Goal: Information Seeking & Learning: Learn about a topic

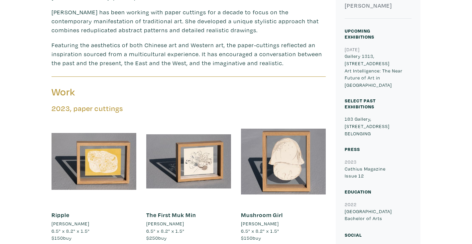
scroll to position [358, 0]
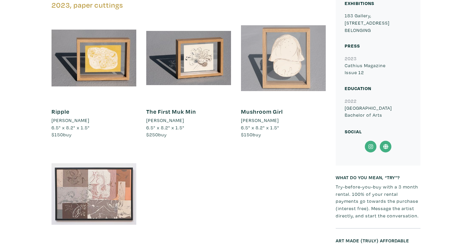
click at [277, 46] on div at bounding box center [283, 58] width 85 height 85
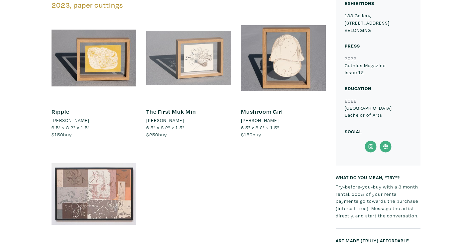
click at [202, 39] on div at bounding box center [188, 58] width 85 height 85
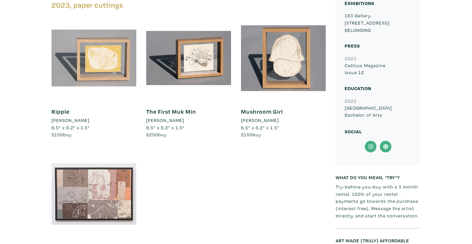
click at [96, 44] on div at bounding box center [94, 58] width 85 height 85
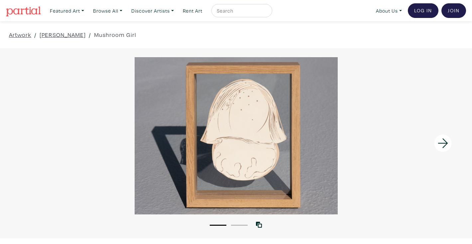
scroll to position [20, 0]
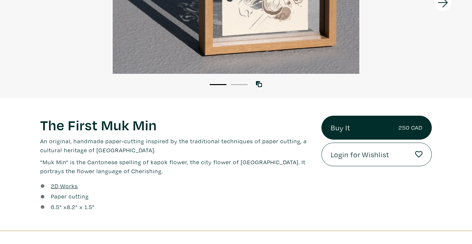
scroll to position [154, 0]
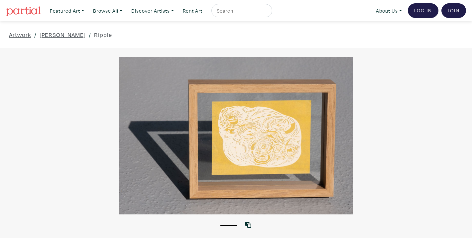
click at [261, 137] on div at bounding box center [236, 135] width 472 height 157
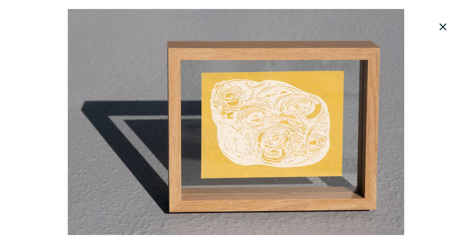
click at [261, 137] on div at bounding box center [236, 122] width 472 height 226
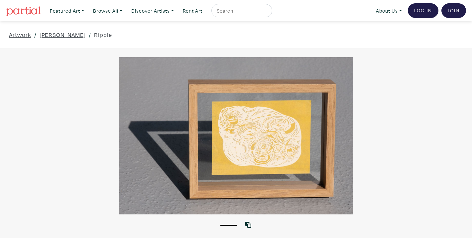
click at [160, 37] on div "Artwork / Jenny Zhang / Ripple" at bounding box center [236, 34] width 472 height 27
click at [63, 31] on link "[PERSON_NAME]" at bounding box center [63, 34] width 46 height 9
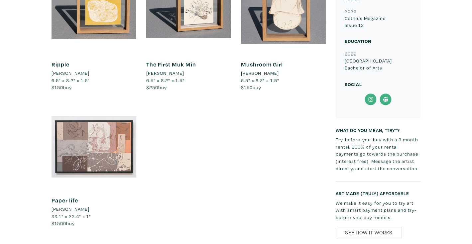
scroll to position [454, 0]
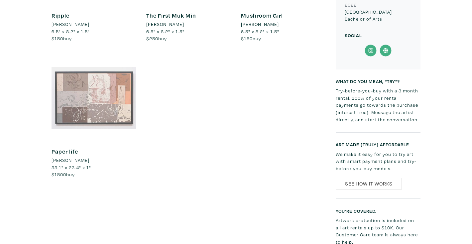
click at [120, 90] on div at bounding box center [94, 97] width 85 height 85
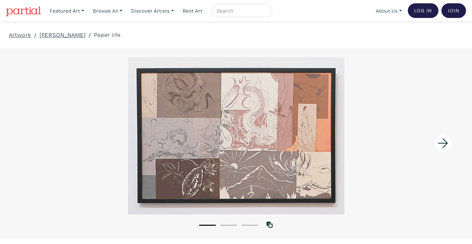
click at [218, 119] on div at bounding box center [236, 135] width 472 height 157
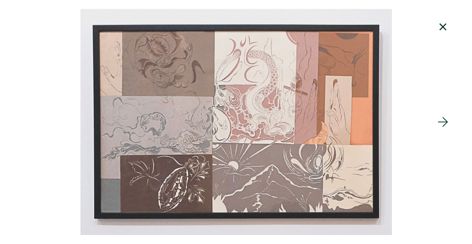
click at [71, 71] on div at bounding box center [236, 122] width 472 height 226
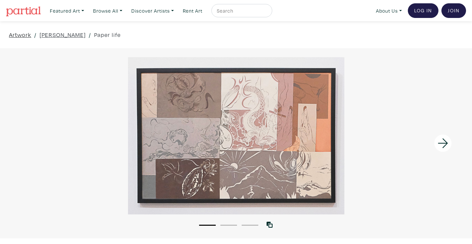
click at [21, 33] on link "Artwork" at bounding box center [20, 34] width 22 height 9
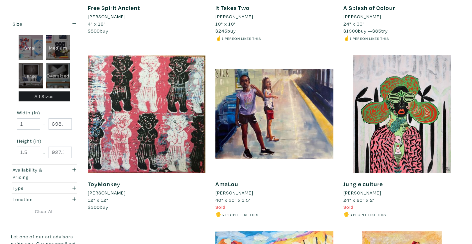
scroll to position [512, 0]
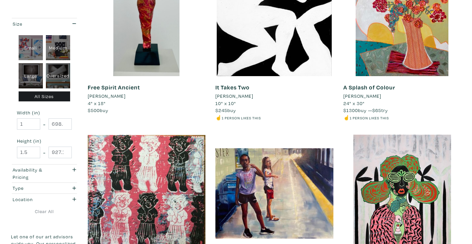
click at [28, 44] on div "Small" at bounding box center [31, 47] width 24 height 25
type input "16"
type input "1"
type input "16"
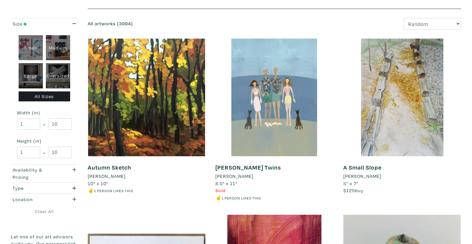
scroll to position [82, 0]
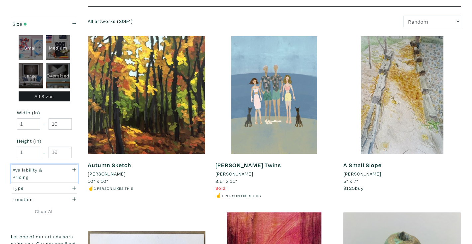
click at [45, 174] on div "Availability & Pricing" at bounding box center [35, 173] width 45 height 14
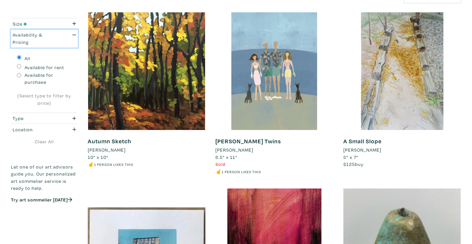
scroll to position [122, 0]
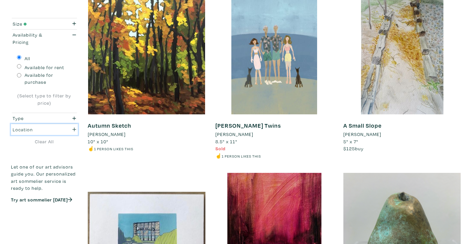
click at [47, 130] on div "Location" at bounding box center [35, 129] width 45 height 7
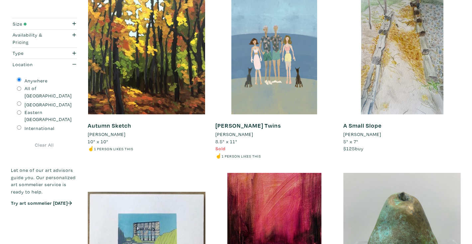
click at [34, 109] on label "Eastern [GEOGRAPHIC_DATA]" at bounding box center [48, 116] width 47 height 14
click at [21, 110] on input "Eastern [GEOGRAPHIC_DATA]" at bounding box center [19, 112] width 4 height 4
radio input "true"
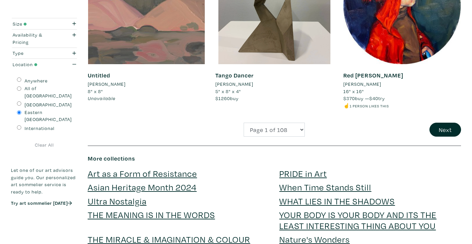
scroll to position [1391, 0]
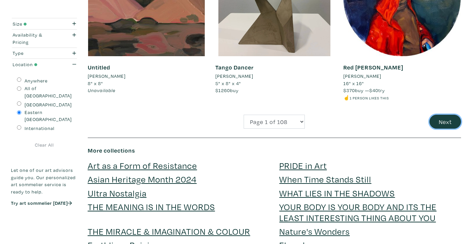
click at [441, 122] on button "Next" at bounding box center [445, 122] width 32 height 14
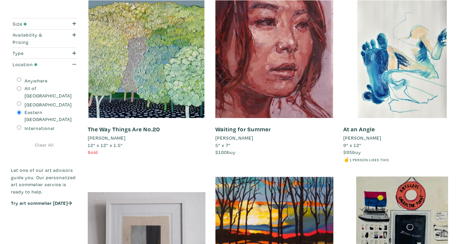
scroll to position [120, 0]
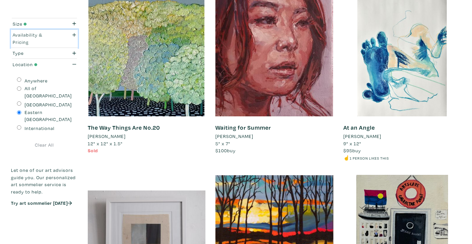
click at [59, 39] on div "Availability & Pricing" at bounding box center [35, 38] width 55 height 14
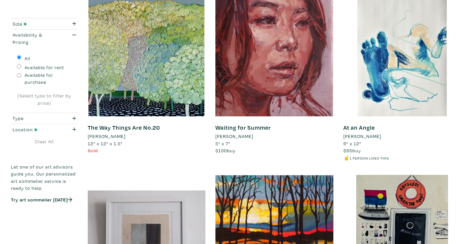
click at [35, 78] on label "Available for purchase" at bounding box center [48, 78] width 47 height 14
click at [21, 77] on input "Available for purchase" at bounding box center [19, 75] width 4 height 4
radio input "true"
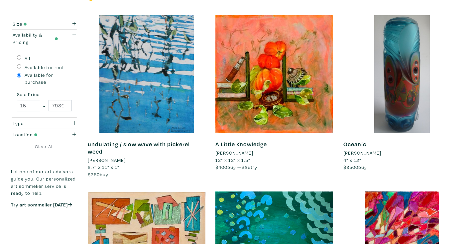
scroll to position [278, 0]
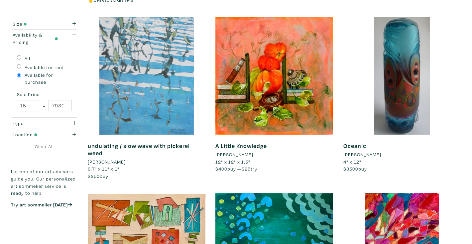
click at [161, 116] on div at bounding box center [147, 76] width 118 height 118
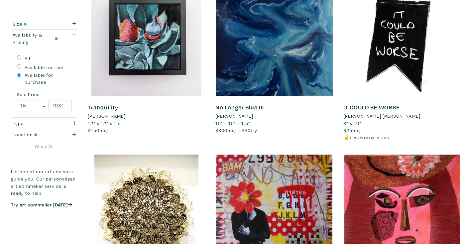
scroll to position [671, 0]
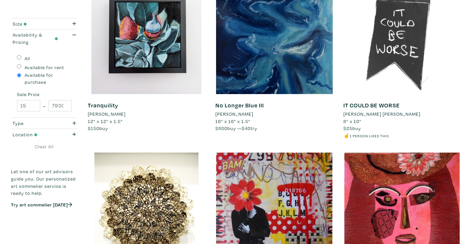
click at [390, 68] on div at bounding box center [402, 35] width 118 height 118
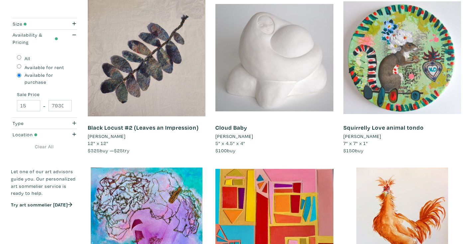
scroll to position [1003, 0]
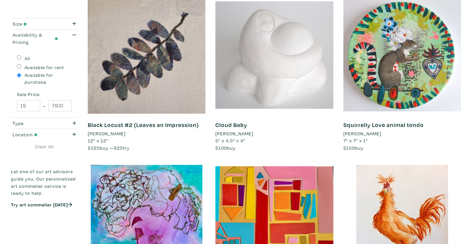
click at [311, 83] on div at bounding box center [274, 55] width 118 height 118
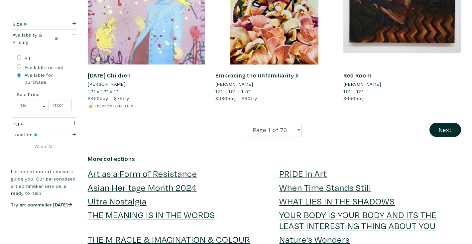
scroll to position [1469, 0]
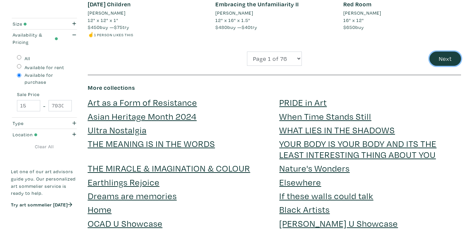
click at [451, 56] on button "Next" at bounding box center [445, 59] width 32 height 14
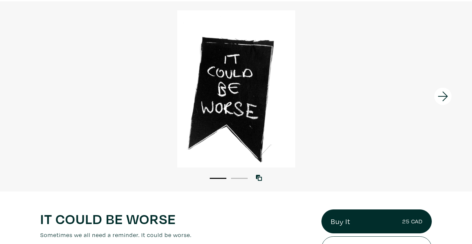
scroll to position [48, 0]
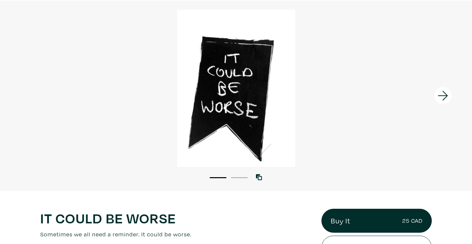
click at [244, 178] on li "2" at bounding box center [239, 177] width 17 height 7
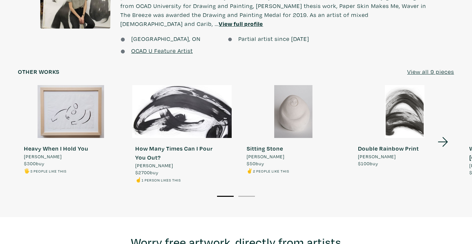
scroll to position [523, 0]
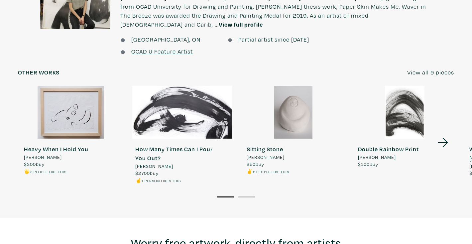
click icon
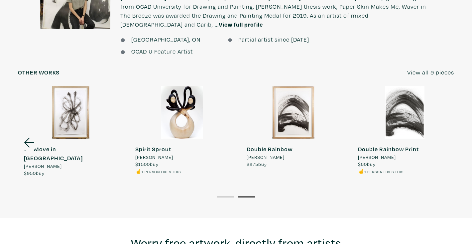
click icon
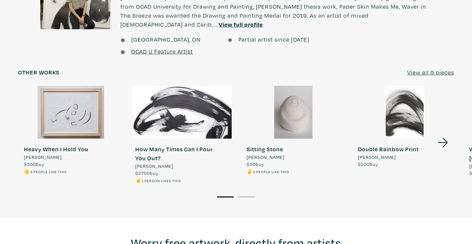
click div
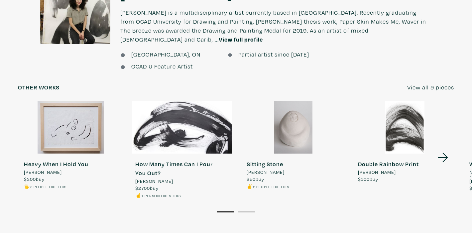
scroll to position [506, 0]
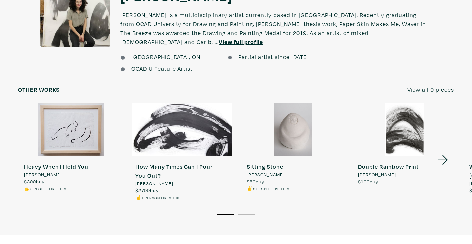
click u "View all 9 pieces"
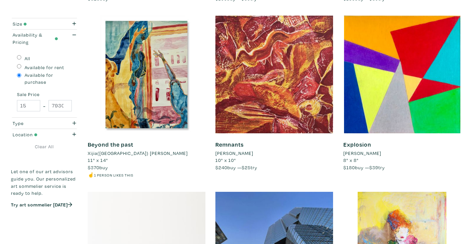
scroll to position [969, 0]
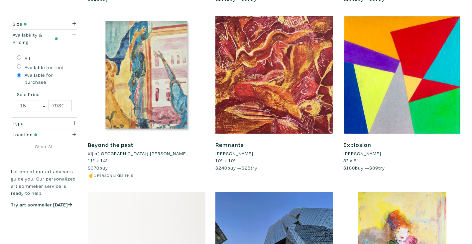
click at [164, 73] on div at bounding box center [147, 75] width 118 height 118
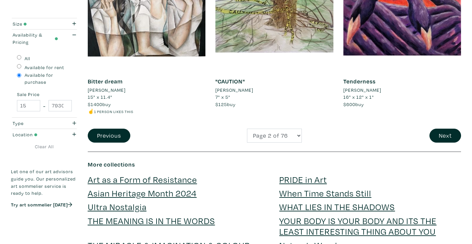
scroll to position [1461, 0]
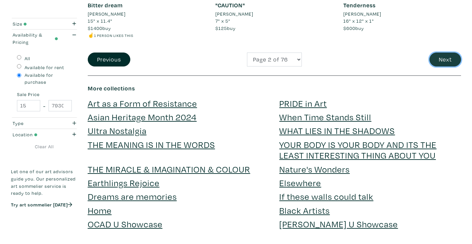
click at [445, 59] on button "Next" at bounding box center [445, 60] width 32 height 14
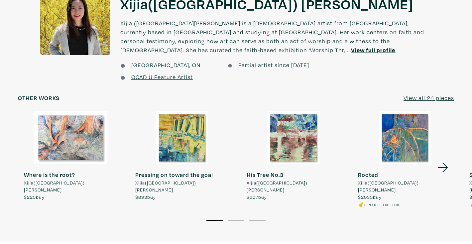
scroll to position [600, 0]
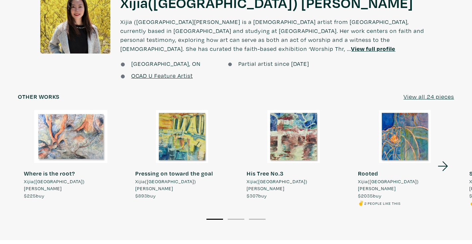
click at [427, 93] on u "View all 24 pieces" at bounding box center [428, 97] width 51 height 8
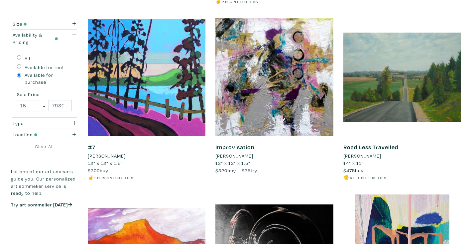
scroll to position [444, 0]
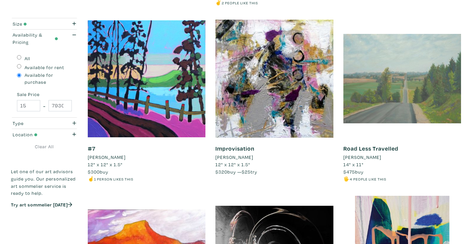
click at [430, 98] on div at bounding box center [402, 79] width 118 height 118
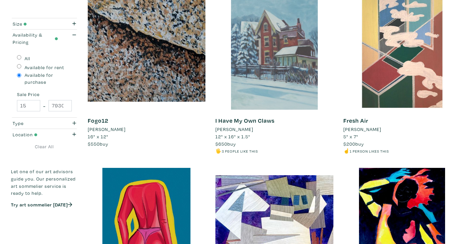
scroll to position [826, 0]
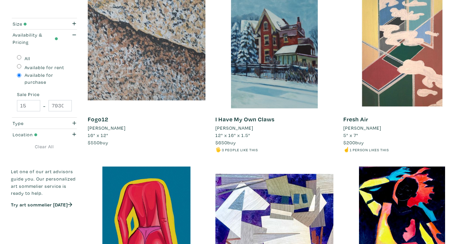
click at [131, 20] on div at bounding box center [147, 49] width 118 height 118
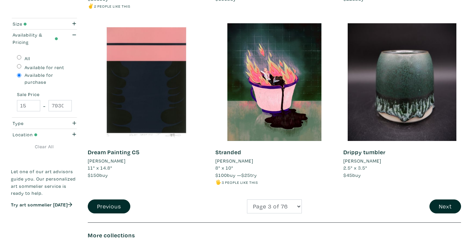
scroll to position [1315, 0]
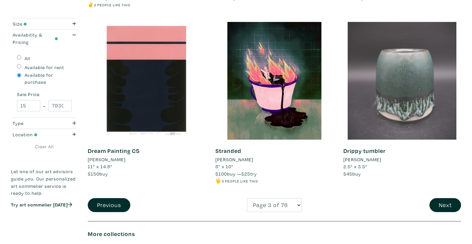
click at [402, 85] on div at bounding box center [402, 81] width 118 height 118
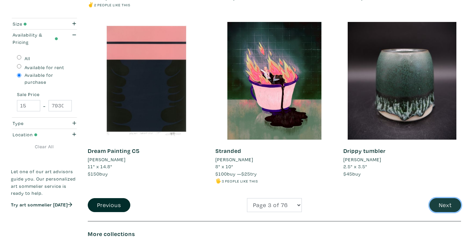
click at [451, 205] on button "Next" at bounding box center [445, 205] width 32 height 14
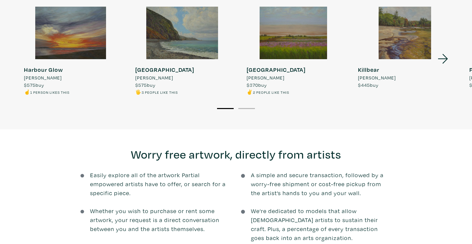
scroll to position [639, 0]
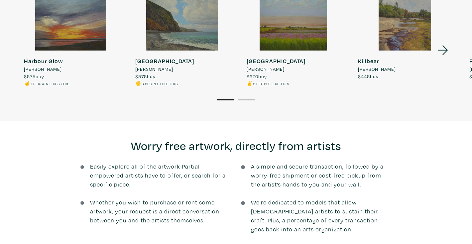
click at [246, 96] on li "2" at bounding box center [246, 99] width 17 height 7
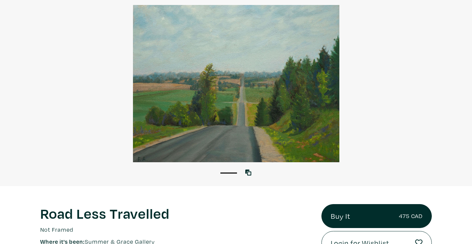
scroll to position [50, 0]
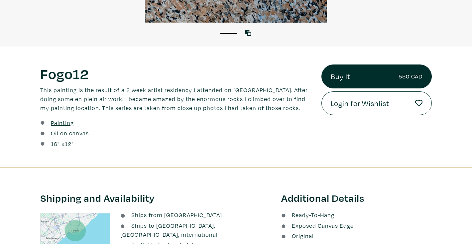
scroll to position [245, 0]
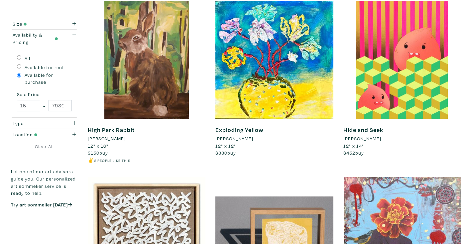
scroll to position [832, 0]
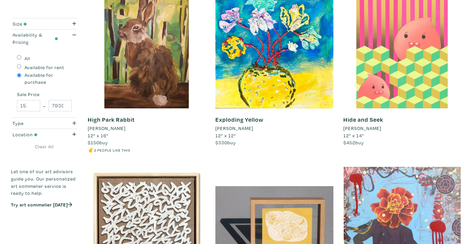
click at [385, 67] on div at bounding box center [402, 50] width 118 height 118
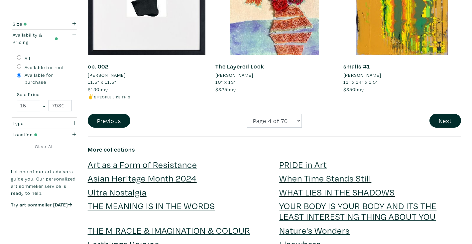
scroll to position [1343, 0]
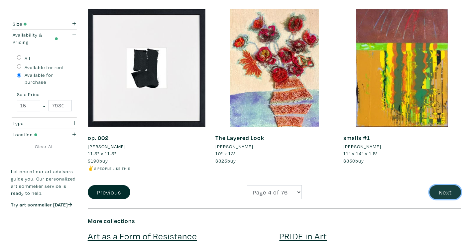
click at [450, 193] on button "Next" at bounding box center [445, 192] width 32 height 14
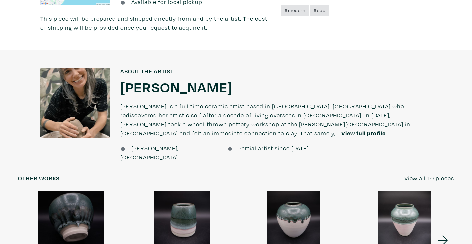
scroll to position [437, 0]
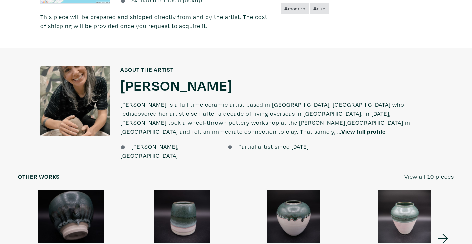
click at [365, 128] on u "View full profile" at bounding box center [363, 132] width 44 height 8
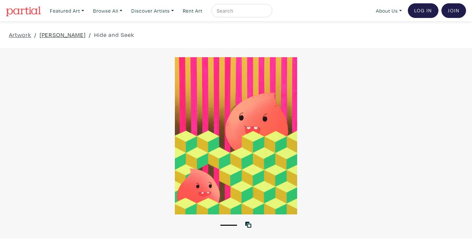
click at [54, 35] on link "Jieun June Kim" at bounding box center [63, 34] width 46 height 9
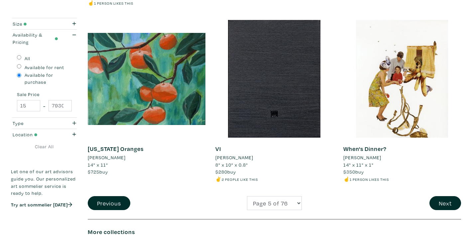
scroll to position [1312, 0]
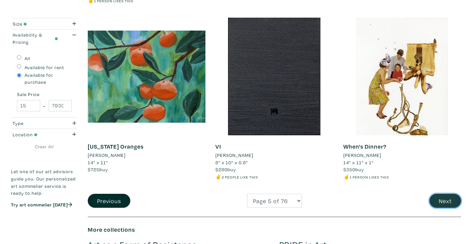
click at [448, 203] on button "Next" at bounding box center [445, 201] width 32 height 14
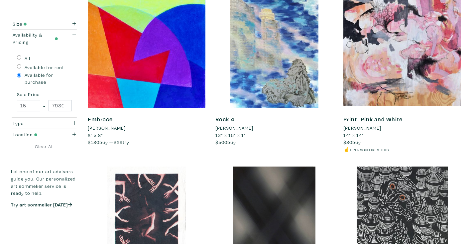
scroll to position [300, 0]
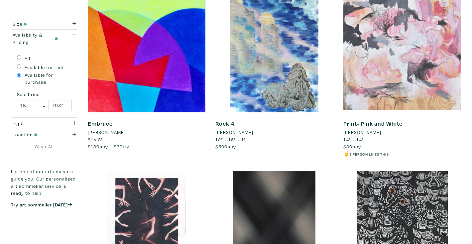
click at [401, 77] on div at bounding box center [402, 54] width 118 height 118
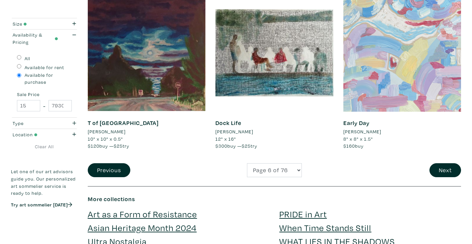
scroll to position [1360, 0]
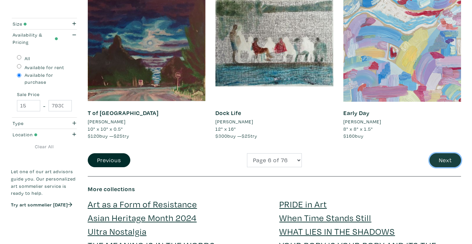
click at [452, 162] on button "Next" at bounding box center [445, 160] width 32 height 14
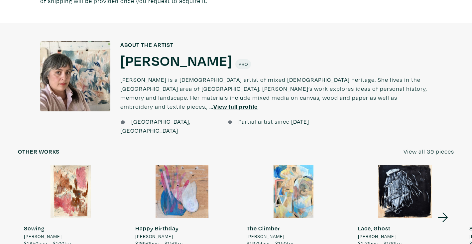
scroll to position [461, 0]
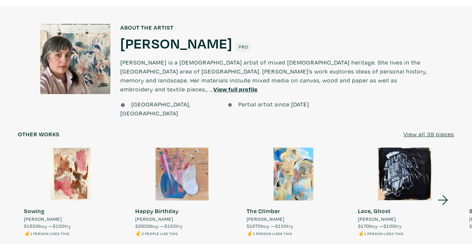
click at [414, 130] on u "View all 39 pieces" at bounding box center [428, 134] width 51 height 8
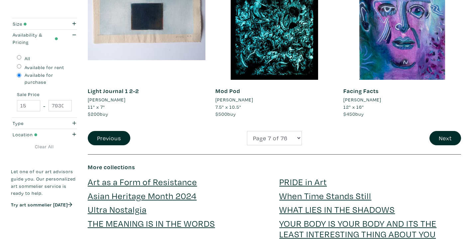
scroll to position [1376, 0]
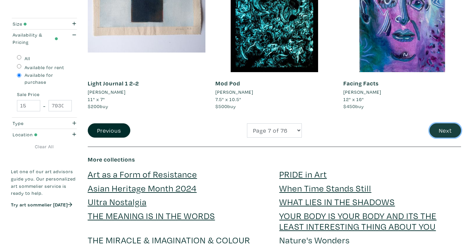
click at [447, 134] on button "Next" at bounding box center [445, 130] width 32 height 14
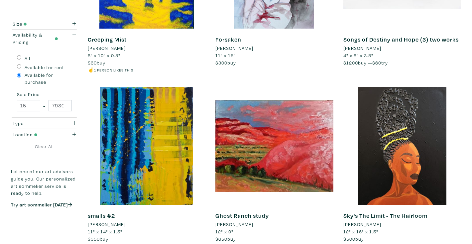
scroll to position [1397, 0]
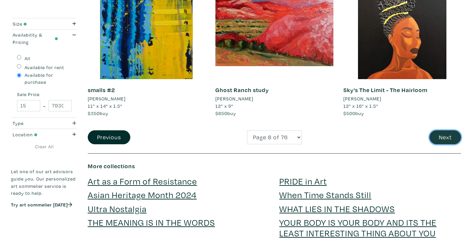
click at [442, 132] on button "Next" at bounding box center [445, 137] width 32 height 14
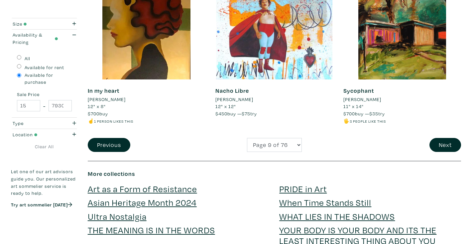
scroll to position [1388, 0]
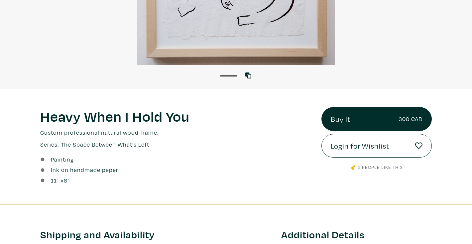
scroll to position [162, 0]
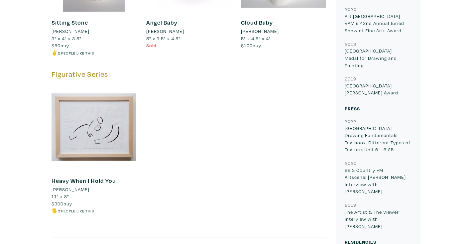
scroll to position [884, 0]
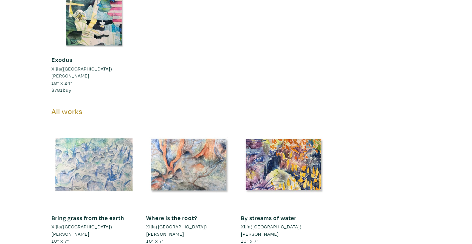
scroll to position [1237, 0]
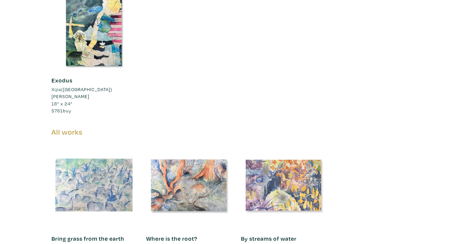
click at [274, 143] on div at bounding box center [283, 185] width 85 height 85
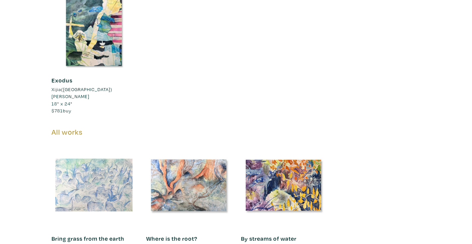
click at [93, 143] on div at bounding box center [94, 185] width 85 height 85
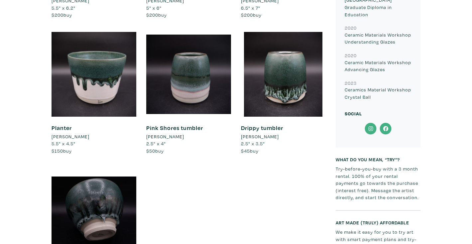
scroll to position [618, 0]
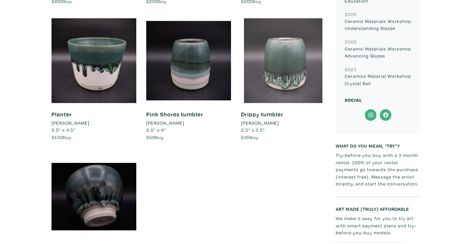
click at [277, 61] on div at bounding box center [283, 60] width 85 height 85
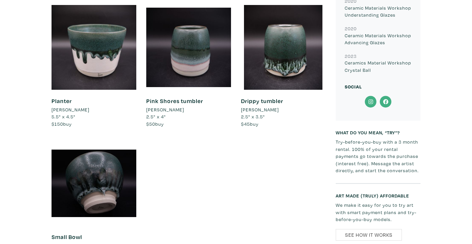
scroll to position [607, 0]
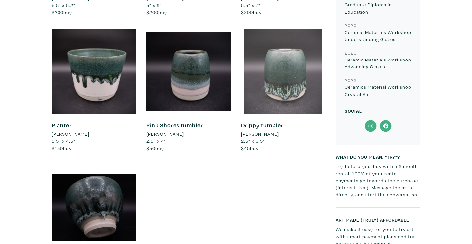
click at [281, 54] on div at bounding box center [283, 71] width 85 height 85
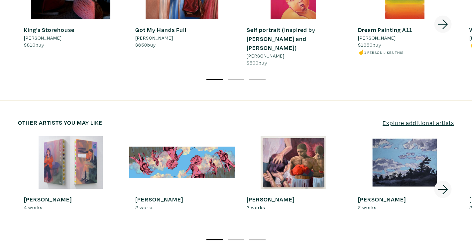
scroll to position [1125, 0]
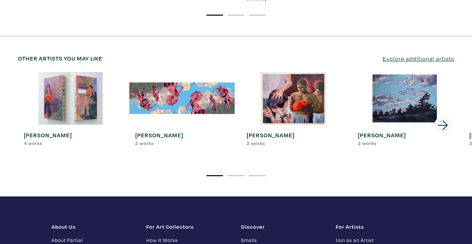
click at [424, 55] on u "Explore additional artists" at bounding box center [418, 59] width 71 height 8
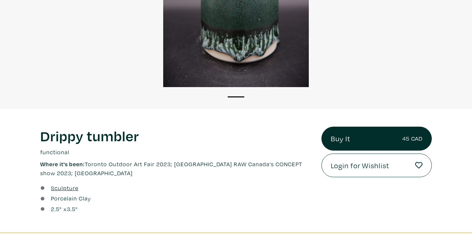
scroll to position [114, 0]
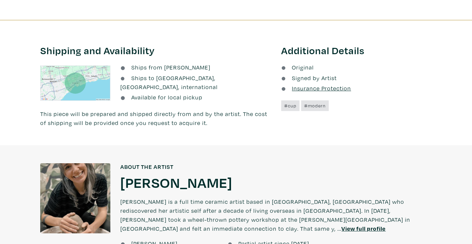
click at [332, 139] on div at bounding box center [236, 136] width 472 height 18
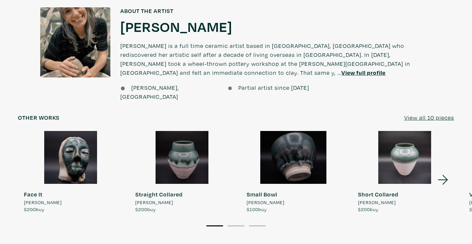
scroll to position [498, 0]
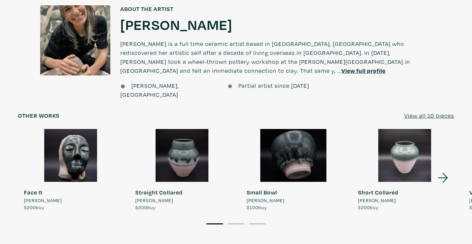
click at [443, 169] on icon at bounding box center [443, 178] width 23 height 18
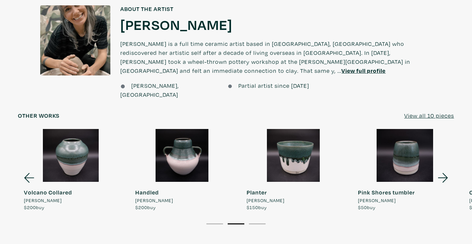
click at [443, 169] on icon at bounding box center [443, 178] width 23 height 18
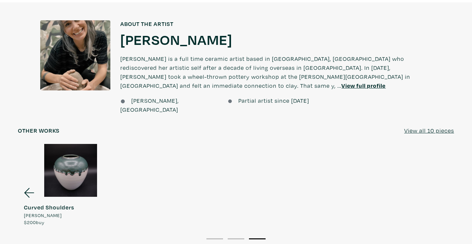
scroll to position [482, 0]
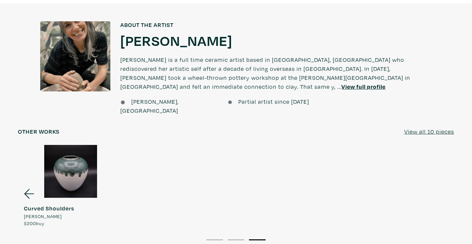
click at [372, 83] on u "View full profile" at bounding box center [363, 87] width 44 height 8
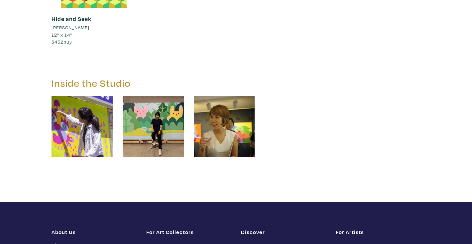
scroll to position [835, 0]
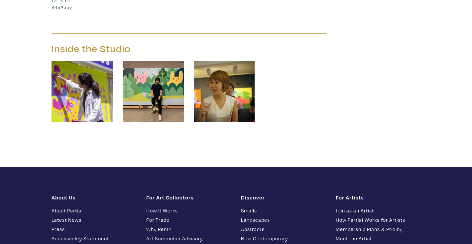
click at [160, 96] on img at bounding box center [153, 91] width 61 height 61
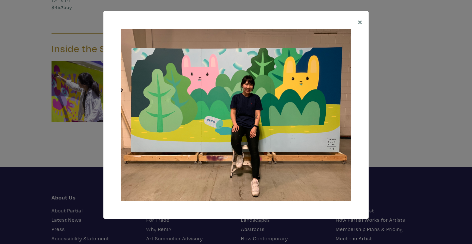
click at [397, 106] on div "× Save changes Close" at bounding box center [236, 122] width 472 height 244
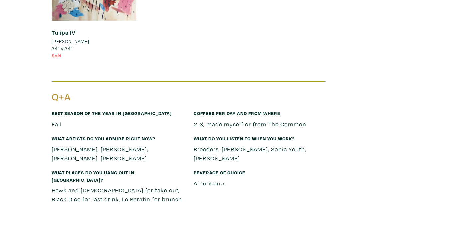
scroll to position [3774, 0]
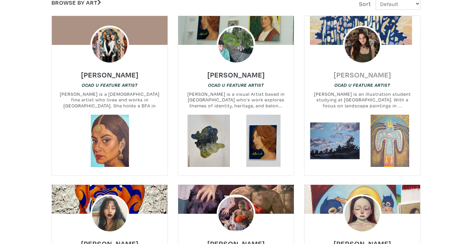
scroll to position [144, 0]
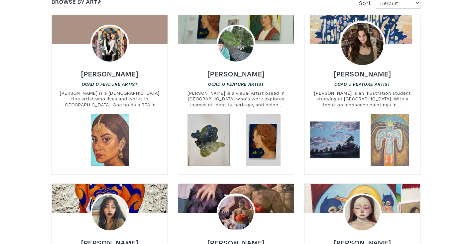
click at [359, 50] on img at bounding box center [362, 44] width 46 height 46
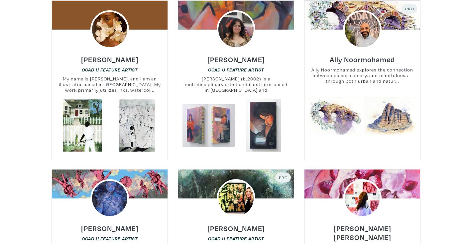
scroll to position [501, 0]
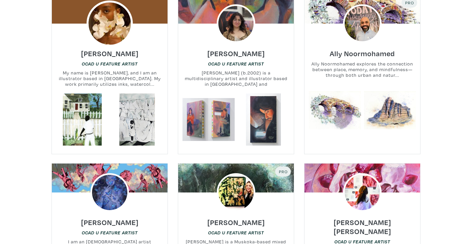
click at [122, 28] on img at bounding box center [109, 23] width 46 height 46
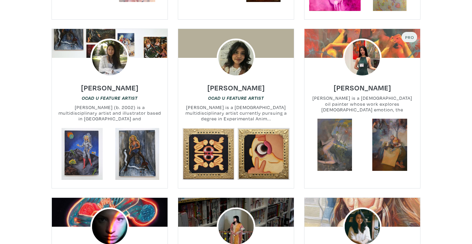
scroll to position [815, 0]
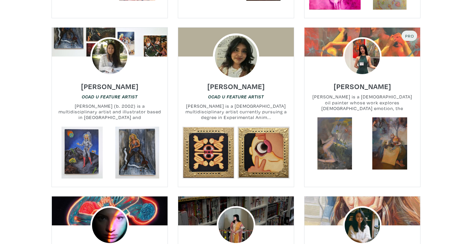
click at [233, 40] on img at bounding box center [236, 57] width 46 height 46
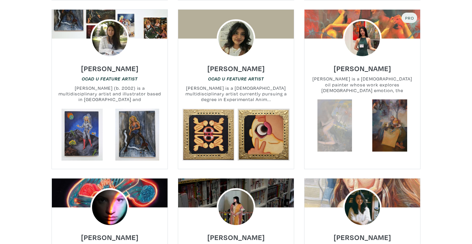
scroll to position [833, 0]
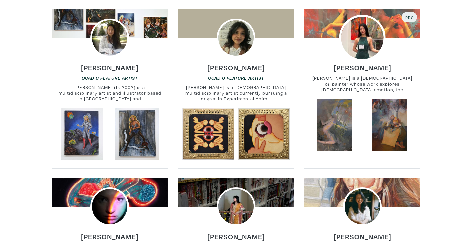
click at [353, 39] on img at bounding box center [362, 38] width 46 height 46
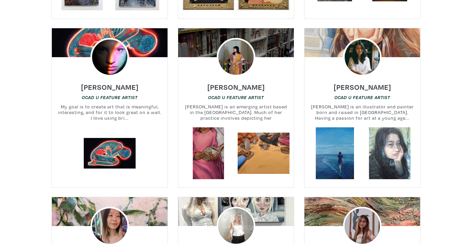
scroll to position [983, 0]
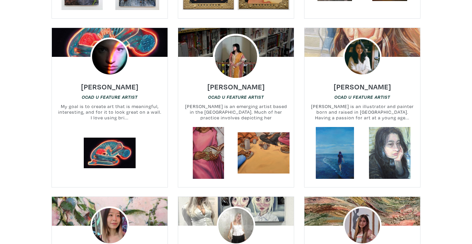
click at [229, 60] on img at bounding box center [236, 57] width 46 height 46
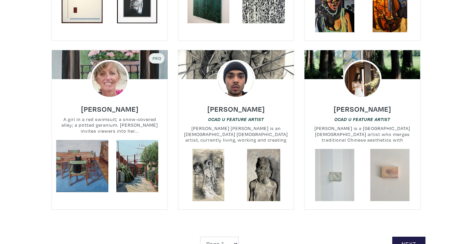
scroll to position [1468, 0]
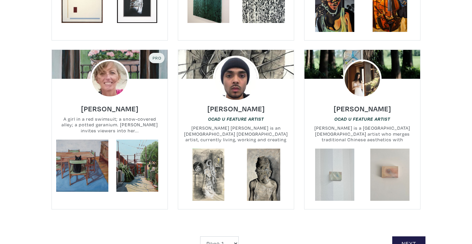
click at [232, 68] on img at bounding box center [236, 78] width 46 height 46
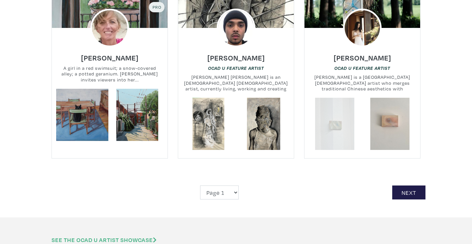
scroll to position [1519, 0]
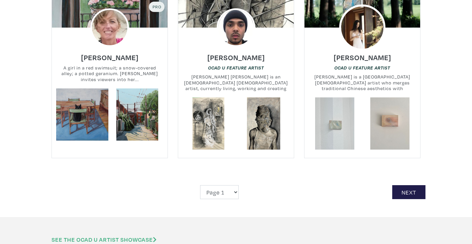
click at [362, 29] on img at bounding box center [362, 27] width 46 height 46
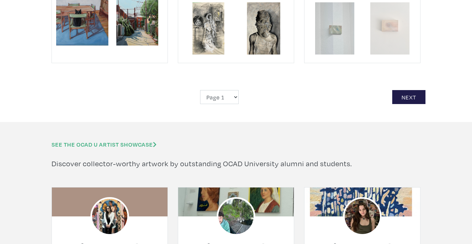
scroll to position [1617, 0]
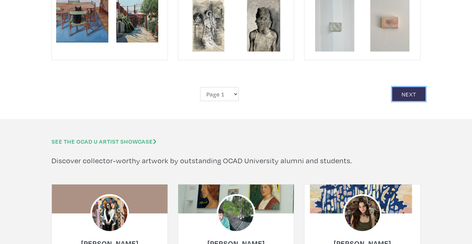
click at [407, 87] on link "Next" at bounding box center [408, 94] width 33 height 14
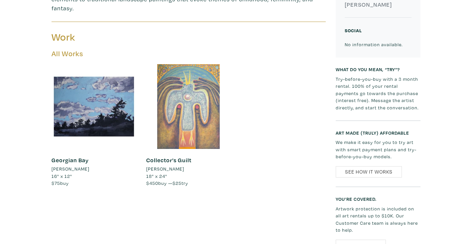
scroll to position [281, 0]
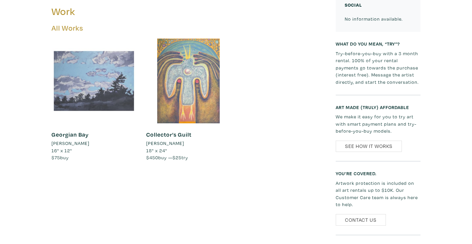
click at [95, 69] on div at bounding box center [94, 81] width 85 height 85
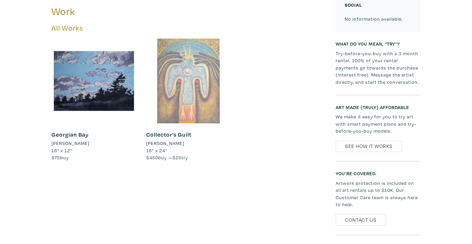
click at [189, 73] on div at bounding box center [188, 81] width 85 height 85
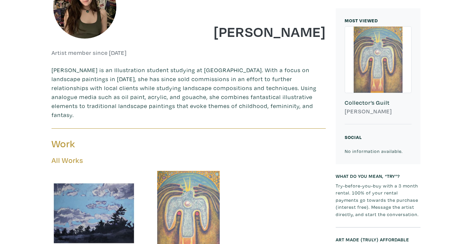
scroll to position [247, 0]
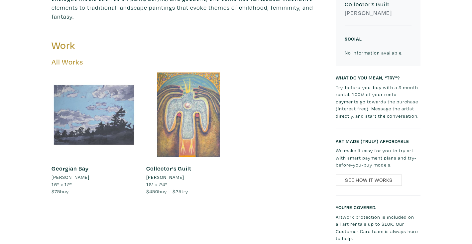
click at [126, 90] on div at bounding box center [94, 114] width 85 height 85
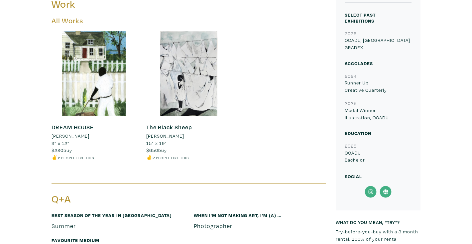
scroll to position [270, 0]
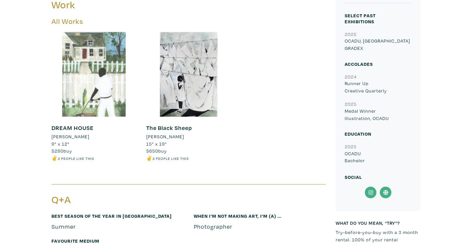
click at [118, 61] on div at bounding box center [94, 74] width 85 height 85
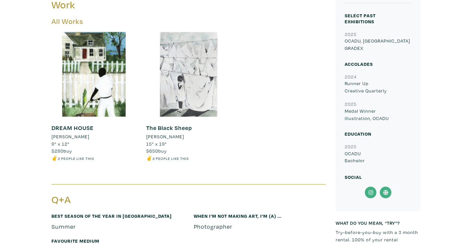
click at [203, 62] on div at bounding box center [188, 74] width 85 height 85
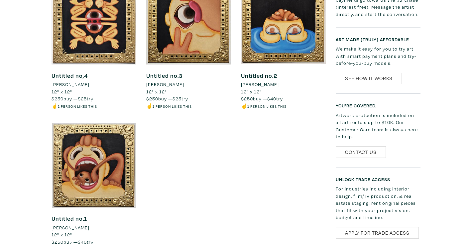
scroll to position [283, 0]
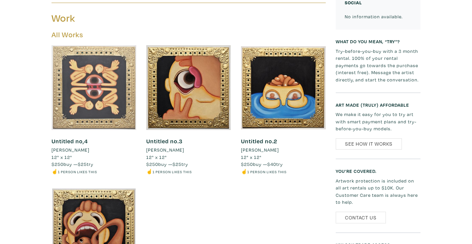
click at [101, 84] on div at bounding box center [94, 87] width 85 height 85
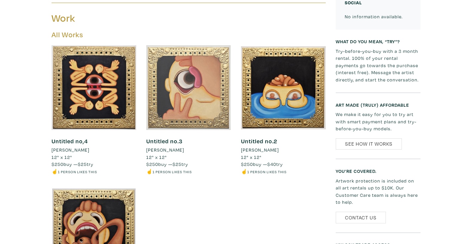
click at [200, 81] on div at bounding box center [188, 87] width 85 height 85
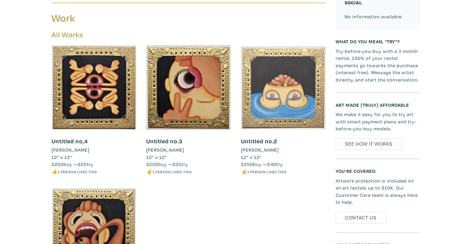
click at [276, 87] on div at bounding box center [283, 87] width 85 height 85
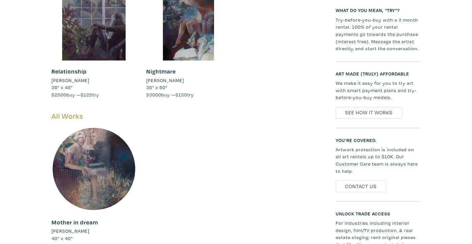
scroll to position [573, 0]
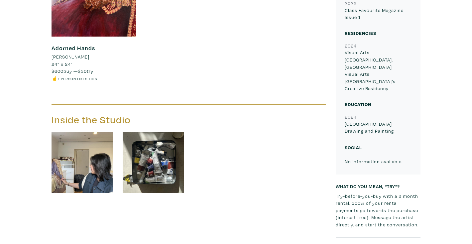
scroll to position [673, 0]
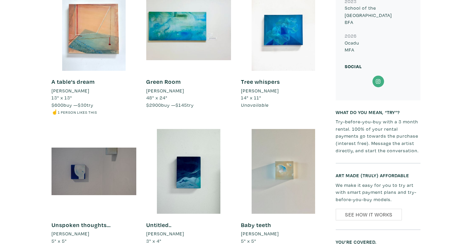
scroll to position [526, 0]
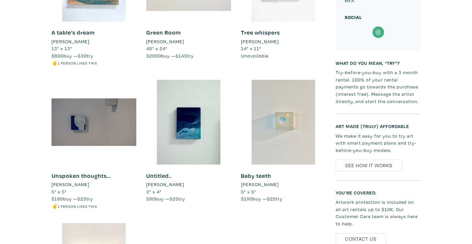
click at [279, 128] on div at bounding box center [283, 122] width 85 height 85
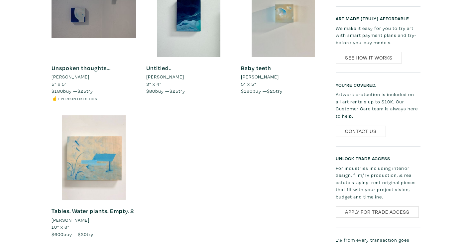
scroll to position [648, 0]
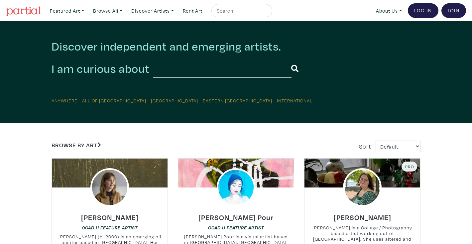
scroll to position [160, 0]
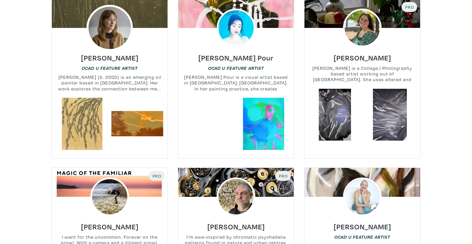
click at [118, 29] on img at bounding box center [109, 28] width 46 height 46
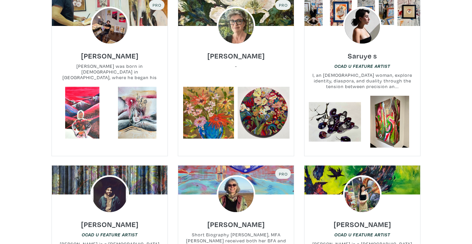
scroll to position [663, 0]
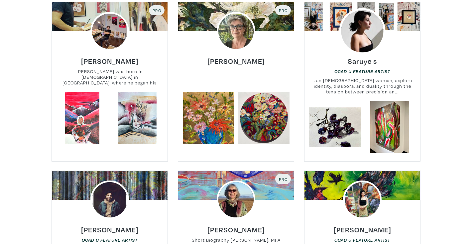
click at [358, 38] on img at bounding box center [362, 31] width 46 height 46
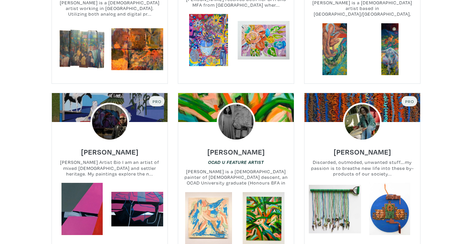
scroll to position [975, 0]
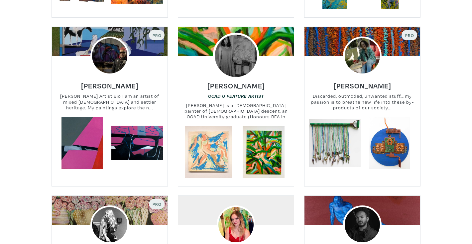
click at [237, 49] on img at bounding box center [236, 56] width 46 height 46
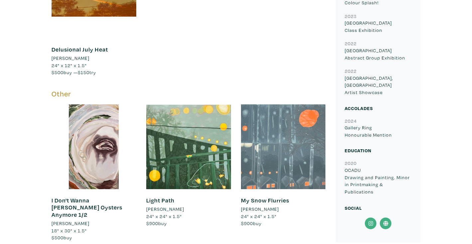
scroll to position [422, 0]
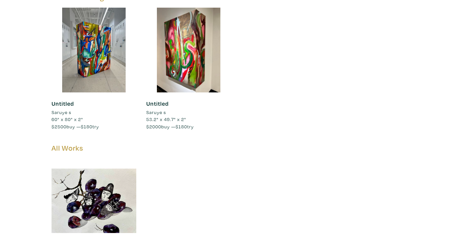
scroll to position [1521, 0]
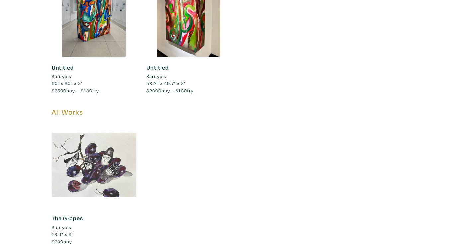
click at [90, 150] on div at bounding box center [94, 165] width 85 height 85
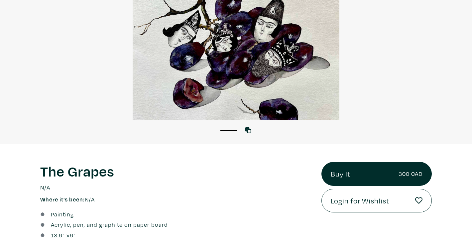
scroll to position [95, 0]
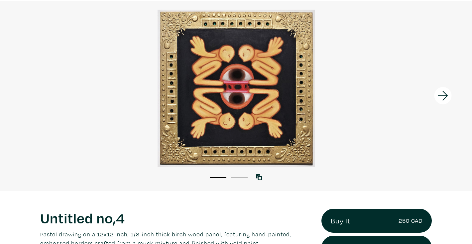
scroll to position [34, 0]
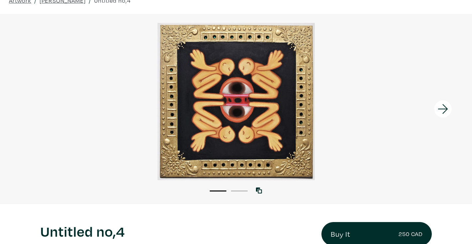
click at [443, 103] on icon at bounding box center [443, 109] width 23 height 18
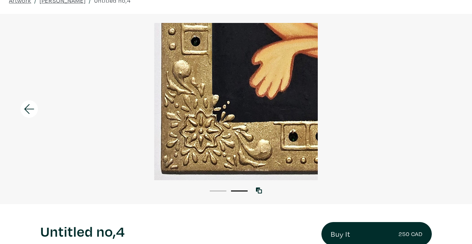
click at [443, 103] on div at bounding box center [236, 101] width 472 height 157
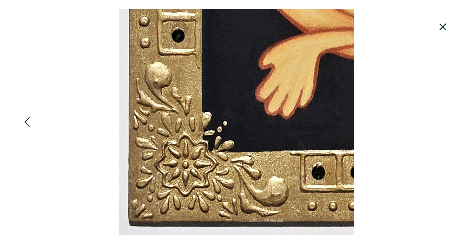
click at [443, 103] on div at bounding box center [236, 122] width 472 height 226
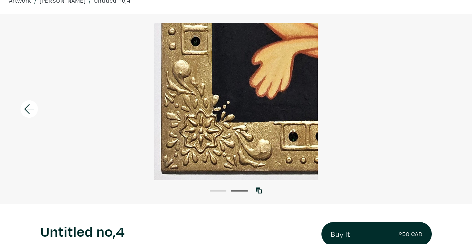
click at [414, 80] on div at bounding box center [236, 101] width 472 height 157
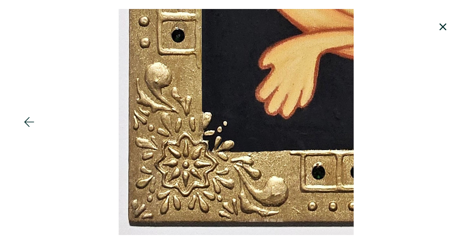
click at [414, 80] on div at bounding box center [236, 122] width 472 height 226
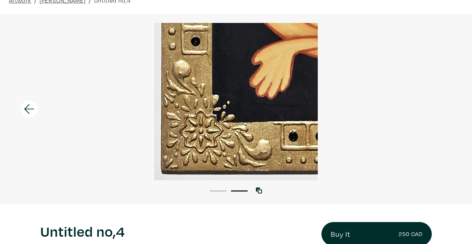
click at [97, 61] on div at bounding box center [59, 109] width 118 height 190
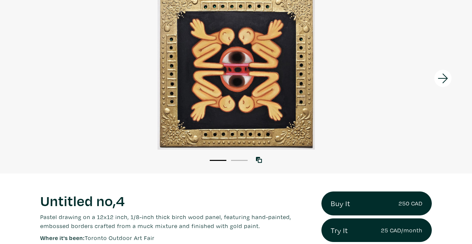
scroll to position [0, 0]
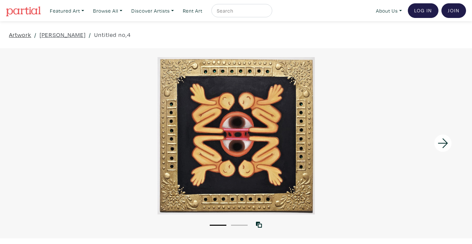
click at [20, 35] on link "Artwork" at bounding box center [20, 34] width 22 height 9
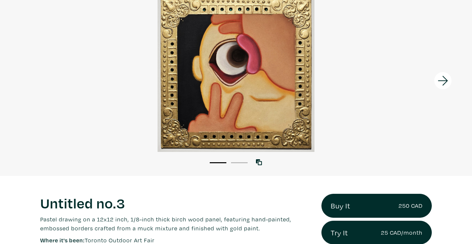
scroll to position [46, 0]
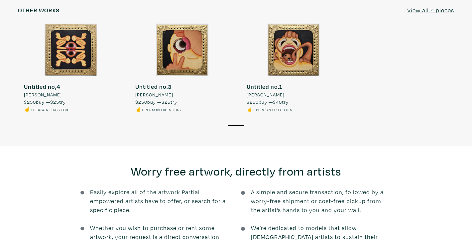
scroll to position [633, 0]
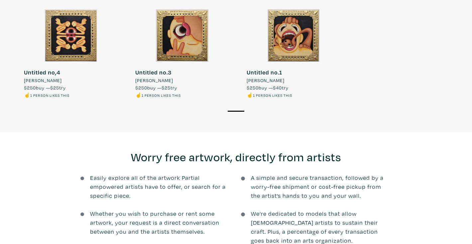
click at [294, 17] on div at bounding box center [293, 35] width 105 height 53
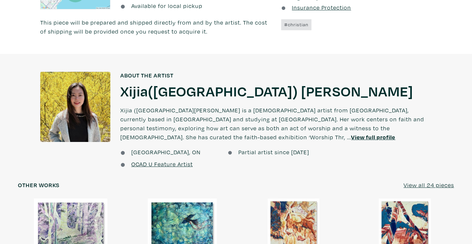
scroll to position [556, 0]
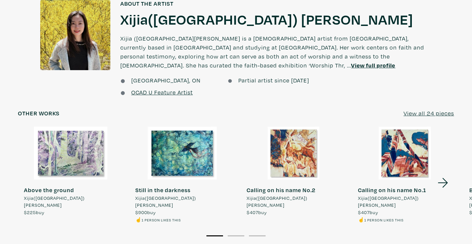
click at [398, 139] on div at bounding box center [404, 153] width 105 height 53
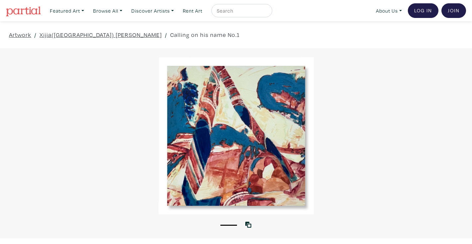
click at [282, 184] on div at bounding box center [236, 135] width 472 height 157
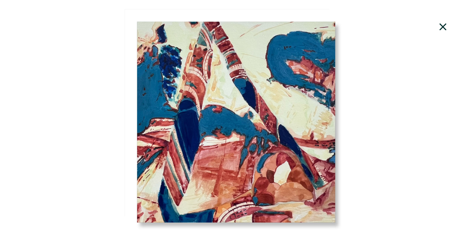
click at [277, 177] on div at bounding box center [236, 122] width 472 height 226
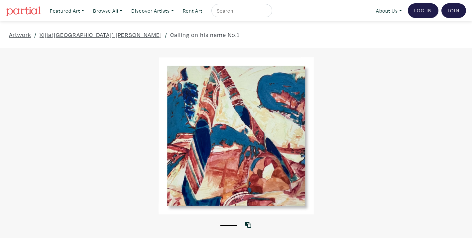
click at [277, 177] on div at bounding box center [236, 135] width 472 height 157
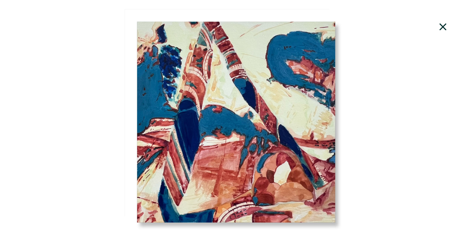
click at [277, 177] on div at bounding box center [236, 122] width 472 height 226
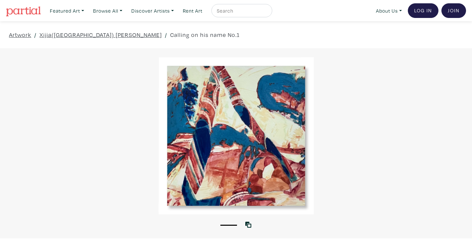
click at [397, 110] on div at bounding box center [236, 135] width 472 height 157
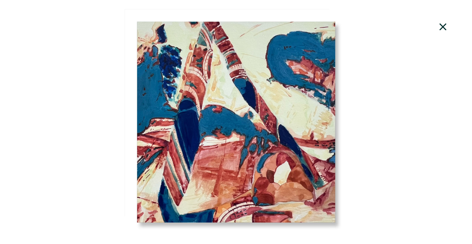
click at [449, 28] on icon at bounding box center [443, 27] width 23 height 18
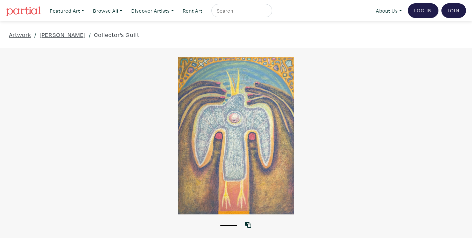
click at [306, 119] on div at bounding box center [236, 135] width 472 height 157
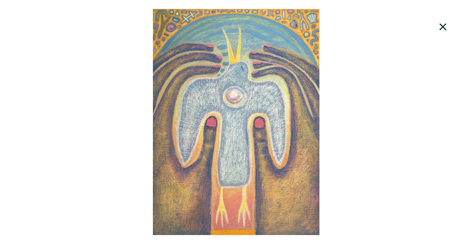
click at [268, 105] on div at bounding box center [236, 122] width 472 height 226
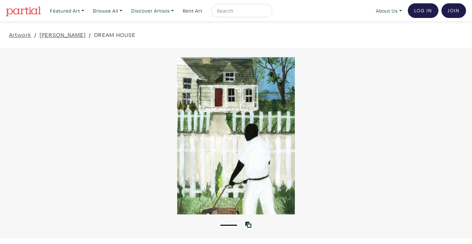
click at [95, 46] on div "Artwork / Shamika Pierre / DREAM HOUSE" at bounding box center [236, 34] width 472 height 27
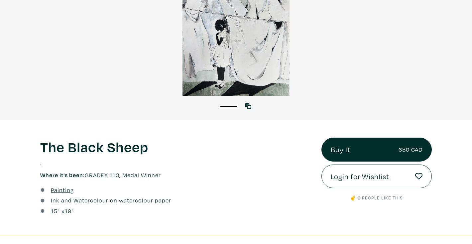
scroll to position [119, 0]
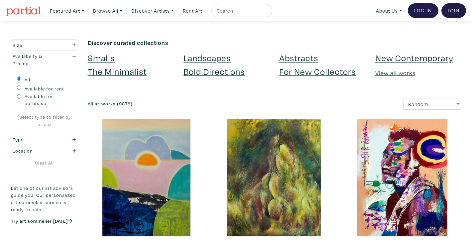
click at [39, 101] on label "Available for purchase" at bounding box center [48, 100] width 47 height 14
click at [21, 99] on input "Available for purchase" at bounding box center [19, 96] width 4 height 4
radio input "true"
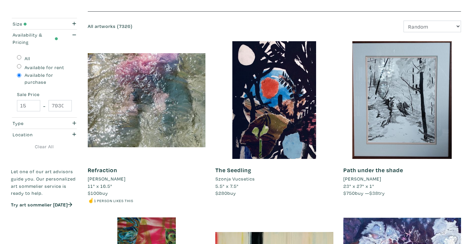
scroll to position [83, 0]
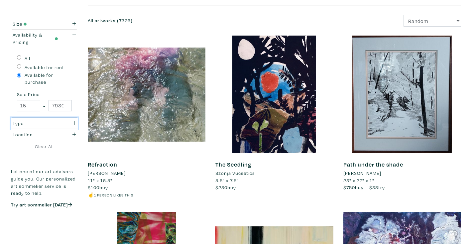
click at [49, 123] on div "Type" at bounding box center [35, 123] width 45 height 7
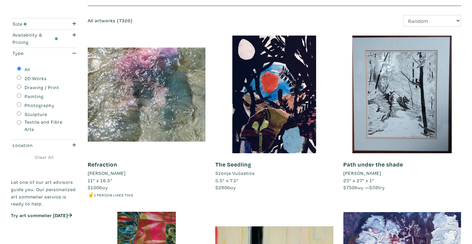
click at [30, 82] on div "All 2D Works Drawing / Print Painting Photography Sculpture Textile and Fibre A…" at bounding box center [44, 98] width 65 height 69
click at [19, 77] on input "2D Works" at bounding box center [19, 77] width 4 height 4
radio input "true"
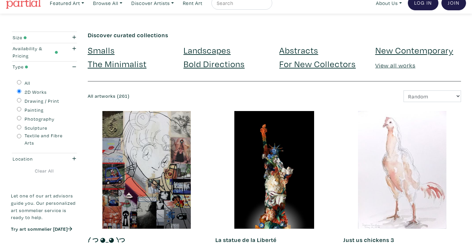
scroll to position [13, 0]
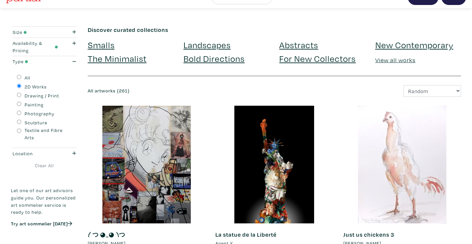
click at [18, 106] on div "Painting" at bounding box center [44, 104] width 55 height 9
click at [19, 104] on input "Painting" at bounding box center [19, 104] width 4 height 4
radio input "true"
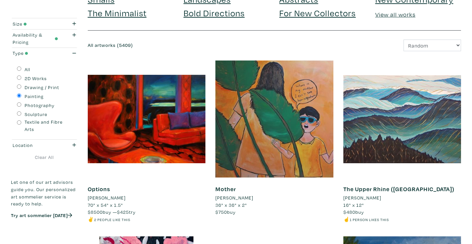
scroll to position [75, 0]
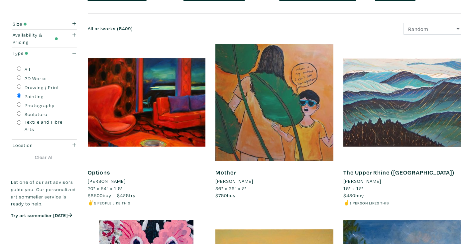
click at [33, 113] on label "Sculpture" at bounding box center [36, 114] width 23 height 7
click at [21, 113] on input "Sculpture" at bounding box center [19, 113] width 4 height 4
radio input "true"
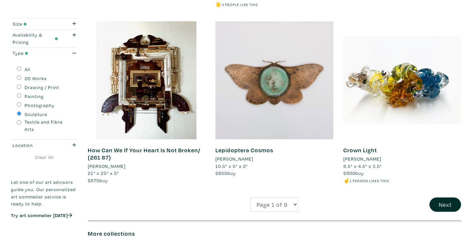
scroll to position [1379, 0]
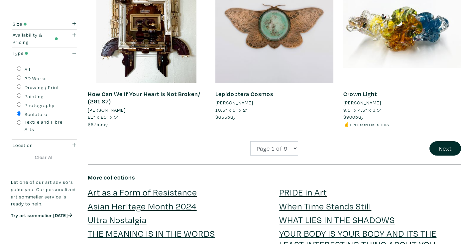
click at [33, 96] on label "Painting" at bounding box center [34, 96] width 19 height 7
click at [21, 96] on input "Painting" at bounding box center [19, 95] width 4 height 4
radio input "true"
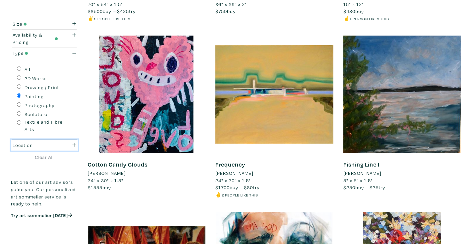
click at [41, 144] on div "Location" at bounding box center [35, 145] width 45 height 7
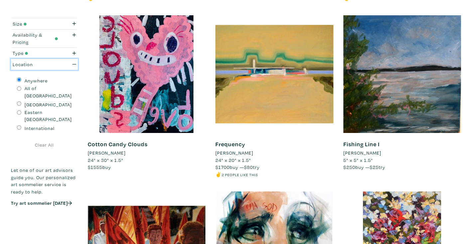
scroll to position [286, 0]
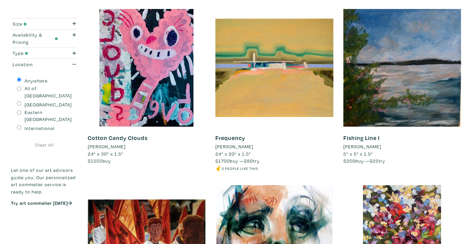
click at [48, 109] on label "Eastern [GEOGRAPHIC_DATA]" at bounding box center [48, 116] width 47 height 14
click at [21, 110] on input "Eastern [GEOGRAPHIC_DATA]" at bounding box center [19, 112] width 4 height 4
radio input "true"
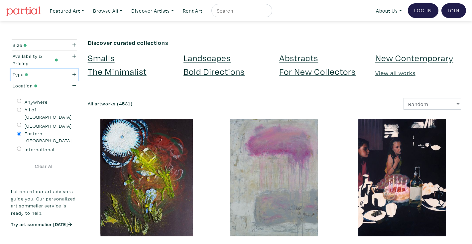
click at [67, 75] on div "button" at bounding box center [72, 74] width 18 height 7
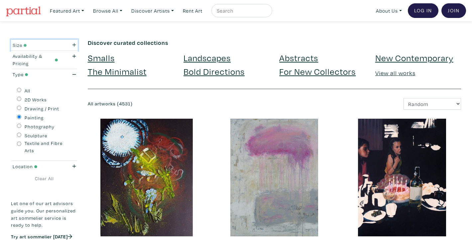
click at [47, 45] on div "Size" at bounding box center [35, 45] width 45 height 7
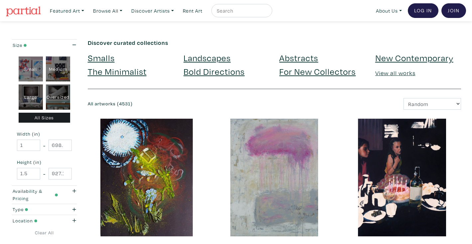
click at [40, 66] on div "Small" at bounding box center [31, 68] width 24 height 25
type input "16"
type input "1"
type input "16"
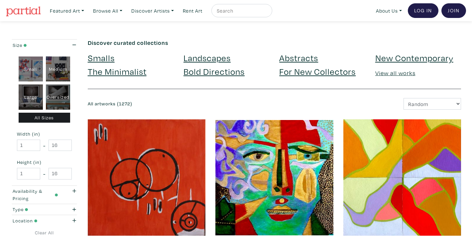
click at [57, 68] on div "Medium" at bounding box center [58, 68] width 24 height 25
type input "16"
type input "28"
type input "16"
type input "28"
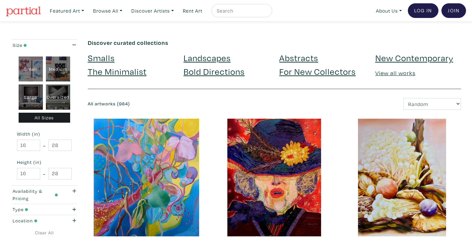
click at [28, 73] on div "Small" at bounding box center [31, 68] width 24 height 25
type input "1"
type input "16"
type input "1"
type input "16"
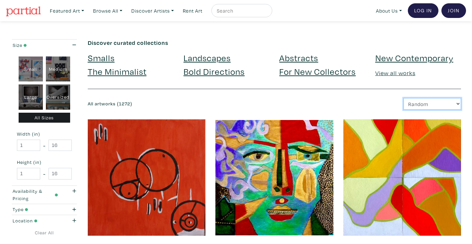
click at [424, 104] on select "Newest Random Price: Low to High Price: High to Low" at bounding box center [431, 104] width 57 height 12
select select "id"
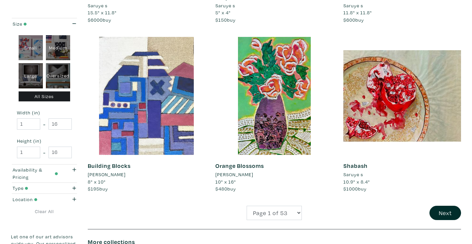
scroll to position [1272, 0]
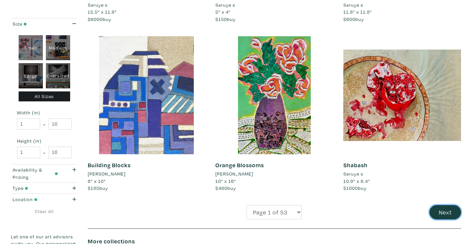
click at [437, 211] on button "Next" at bounding box center [445, 212] width 32 height 14
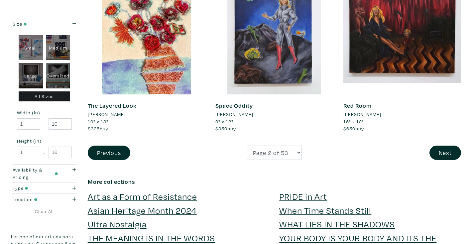
scroll to position [1409, 0]
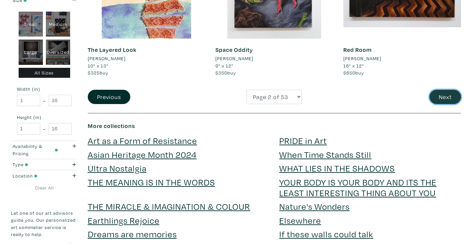
click at [447, 99] on button "Next" at bounding box center [445, 97] width 32 height 14
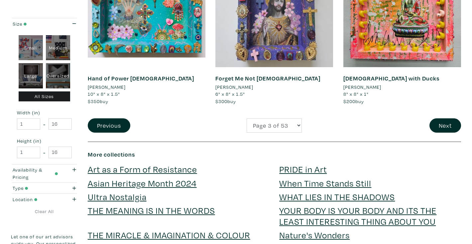
scroll to position [1408, 0]
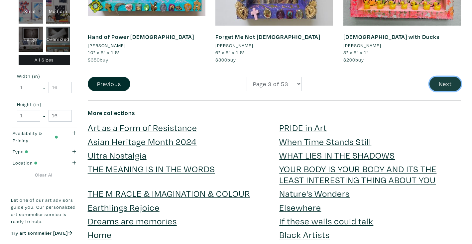
click at [439, 80] on button "Next" at bounding box center [445, 84] width 32 height 14
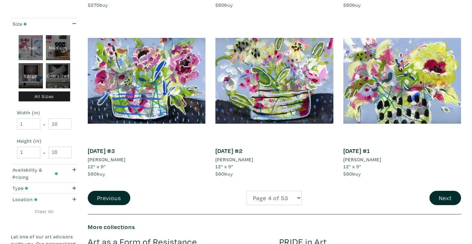
scroll to position [1297, 0]
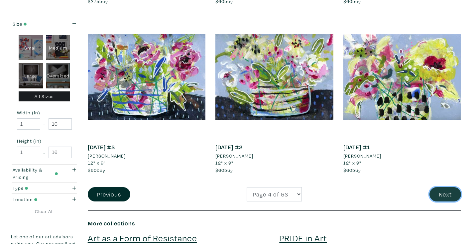
click at [448, 195] on button "Next" at bounding box center [445, 194] width 32 height 14
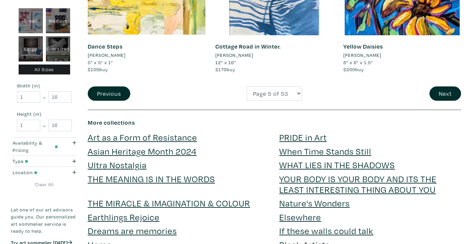
scroll to position [1490, 0]
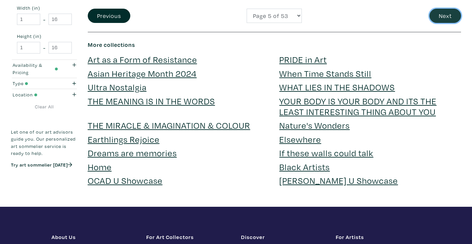
click at [452, 14] on button "Next" at bounding box center [445, 16] width 32 height 14
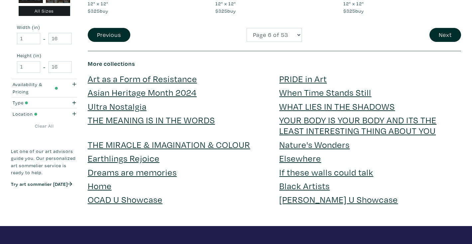
scroll to position [1464, 0]
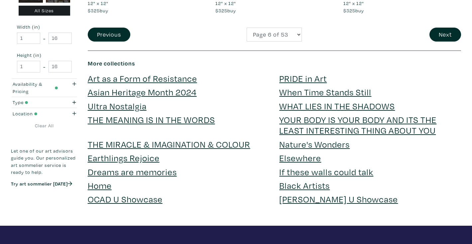
click at [154, 199] on link "OCAD U Showcase" at bounding box center [125, 199] width 75 height 12
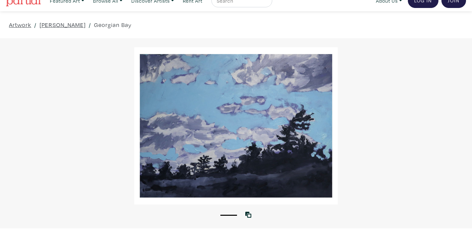
scroll to position [10, 0]
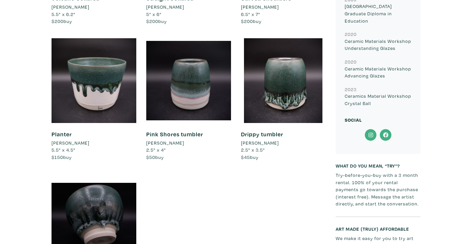
scroll to position [599, 0]
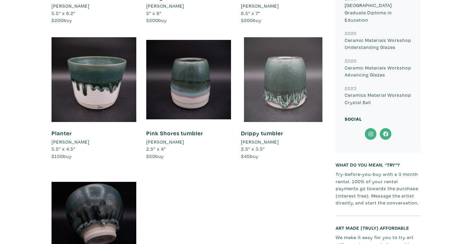
click at [286, 80] on div at bounding box center [283, 79] width 85 height 85
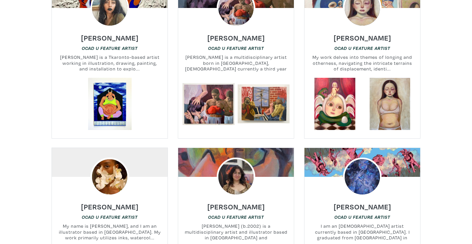
scroll to position [407, 0]
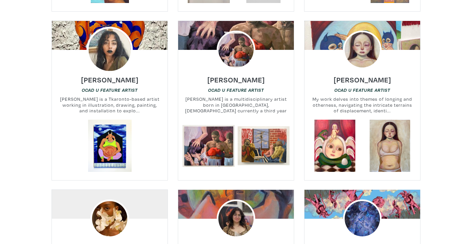
click at [113, 57] on img at bounding box center [109, 50] width 46 height 46
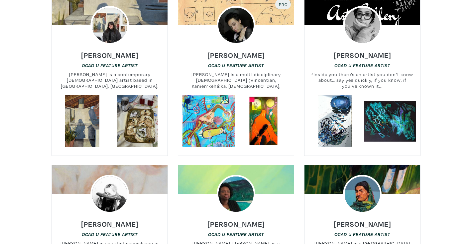
scroll to position [2477, 0]
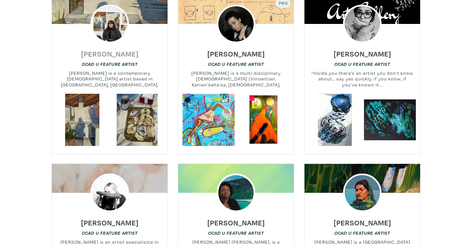
click at [115, 49] on h6 "Isabella Nicastro" at bounding box center [109, 53] width 57 height 9
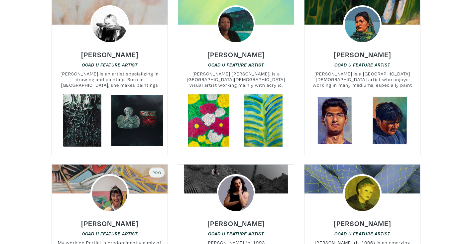
scroll to position [2619, 0]
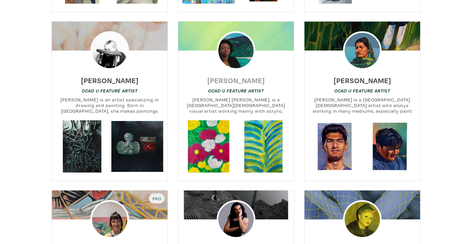
click at [227, 76] on h6 "[PERSON_NAME]" at bounding box center [235, 80] width 57 height 9
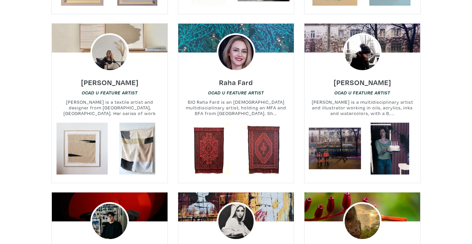
scroll to position [2955, 0]
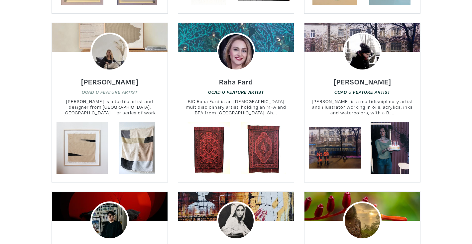
click at [103, 89] on em "OCAD U Feature Artist" at bounding box center [110, 91] width 56 height 5
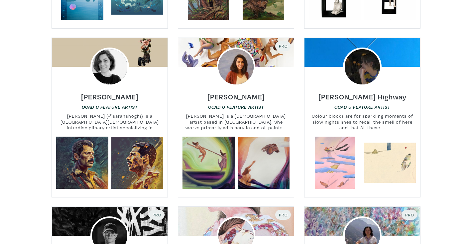
scroll to position [3615, 0]
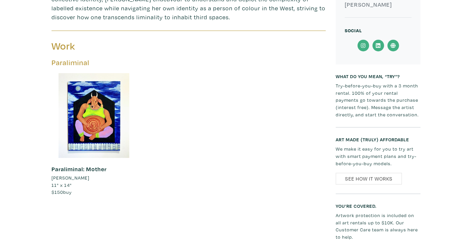
scroll to position [292, 0]
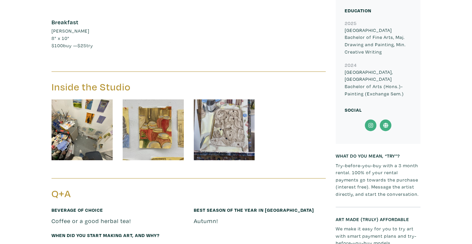
scroll to position [1366, 0]
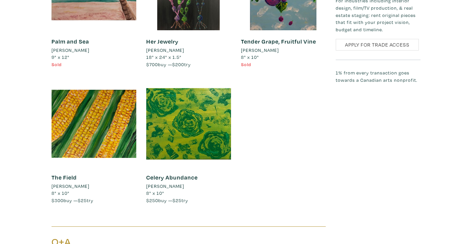
scroll to position [754, 0]
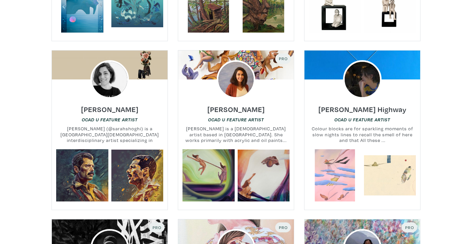
scroll to position [3637, 0]
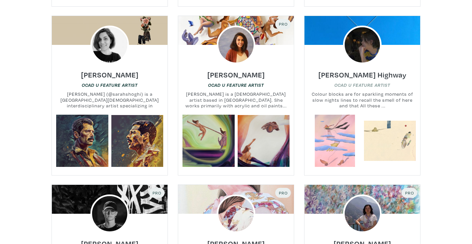
click at [360, 82] on em "OCAD U Feature Artist" at bounding box center [362, 84] width 56 height 5
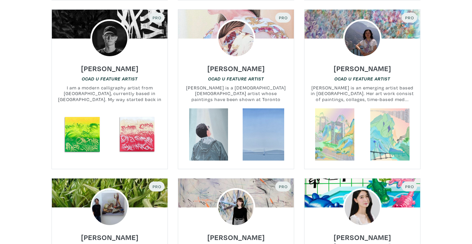
scroll to position [3841, 0]
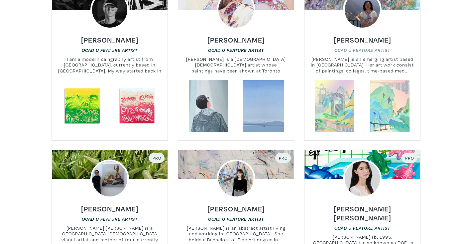
click at [353, 48] on em "OCAD U Feature Artist" at bounding box center [362, 50] width 56 height 5
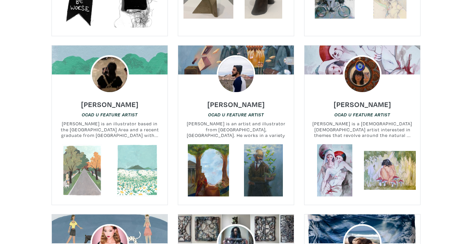
scroll to position [4986, 0]
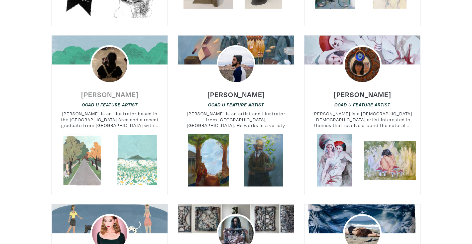
click at [96, 90] on h6 "Tammy Chan" at bounding box center [109, 94] width 57 height 9
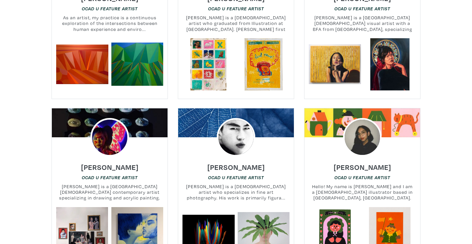
scroll to position [5759, 0]
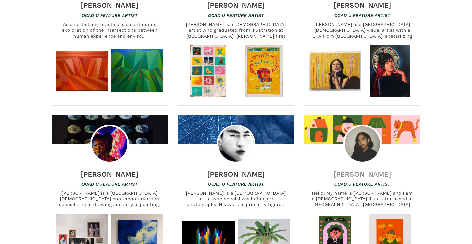
click at [362, 169] on h6 "Camilla Teodoro" at bounding box center [362, 173] width 57 height 9
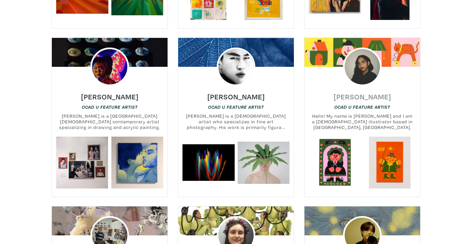
scroll to position [6014, 0]
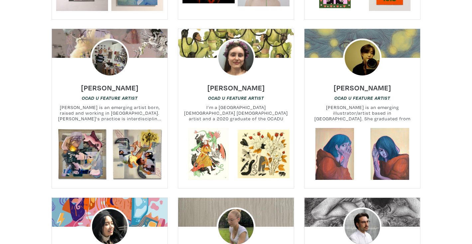
click at [252, 77] on div "Varvara Nedilska OCAD U Feature Artist I’m a Toronto-based Ukrainian Canadian a…" at bounding box center [236, 102] width 126 height 51
click at [250, 83] on h6 "[PERSON_NAME]" at bounding box center [235, 87] width 57 height 9
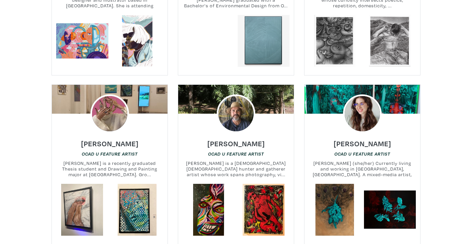
scroll to position [6324, 0]
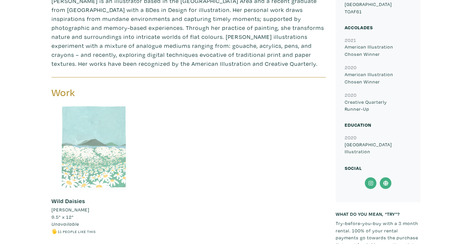
scroll to position [218, 0]
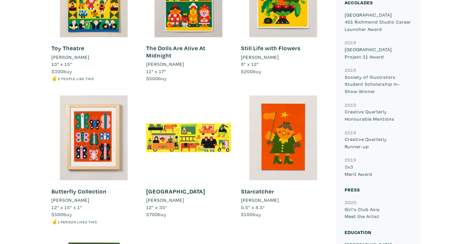
scroll to position [557, 0]
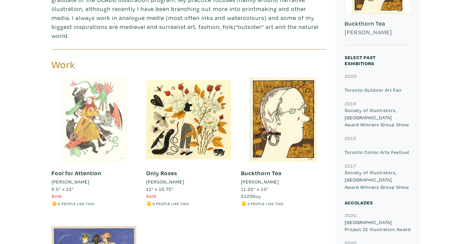
scroll to position [194, 0]
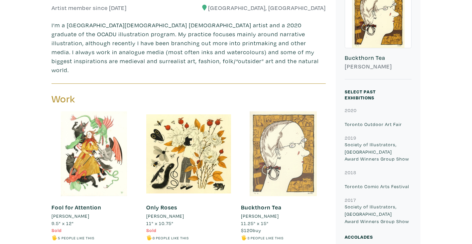
click at [269, 160] on div at bounding box center [283, 153] width 85 height 85
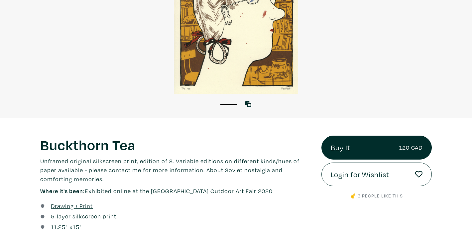
scroll to position [130, 0]
